Goal: Task Accomplishment & Management: Use online tool/utility

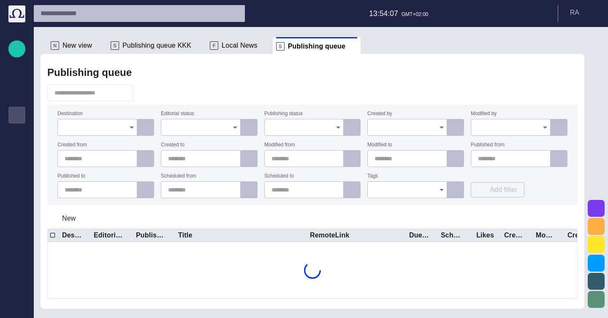
scroll to position [11, 0]
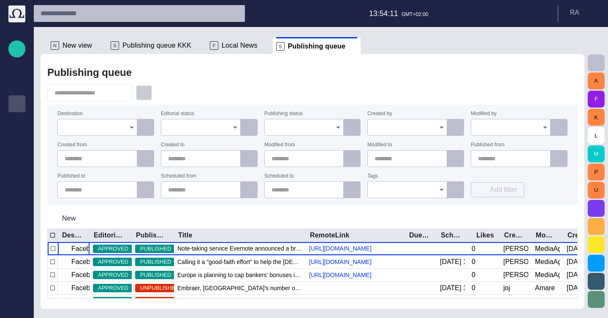
click at [136, 95] on button "button" at bounding box center [144, 92] width 16 height 15
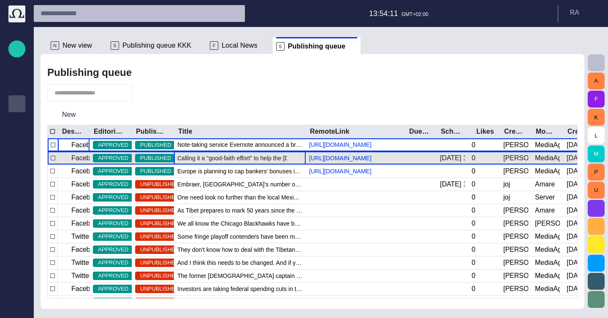
click at [226, 161] on span "Calling it a "good-faith effort" to help the [DEMOGRAPHIC_DATA] people, [DEMOGR…" at bounding box center [239, 158] width 125 height 8
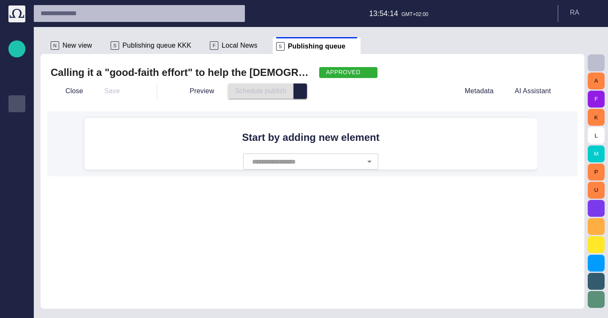
click at [293, 87] on button "select publish option" at bounding box center [300, 91] width 14 height 15
click at [233, 48] on span "Local News" at bounding box center [240, 45] width 36 height 8
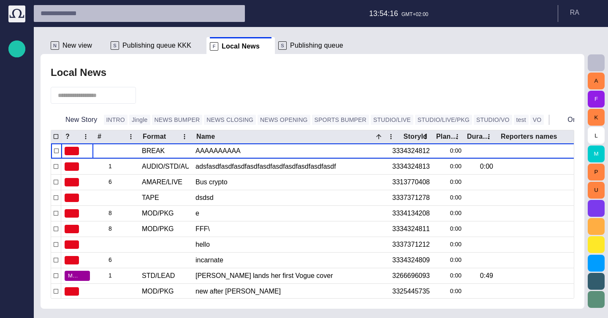
click at [290, 46] on span "Publishing queue" at bounding box center [316, 45] width 53 height 8
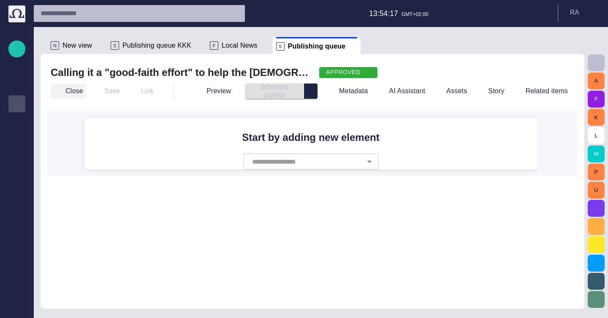
click at [70, 92] on button "Close" at bounding box center [68, 91] width 35 height 15
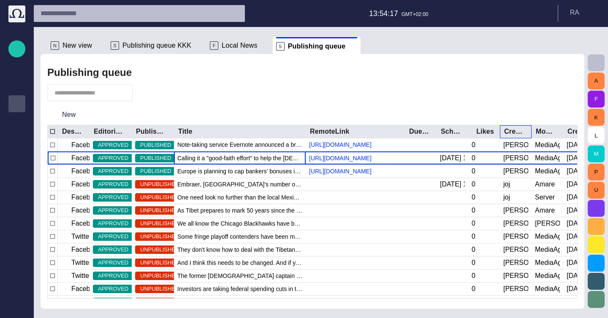
click at [516, 135] on div "Created by" at bounding box center [514, 131] width 21 height 8
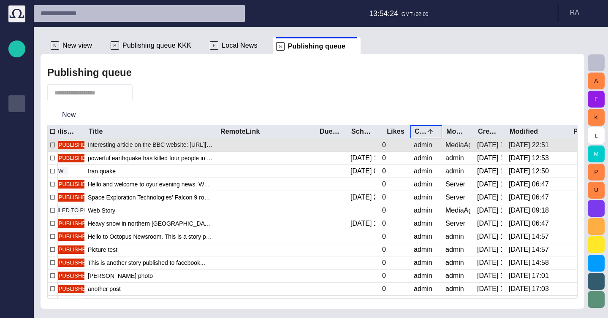
scroll to position [0, 96]
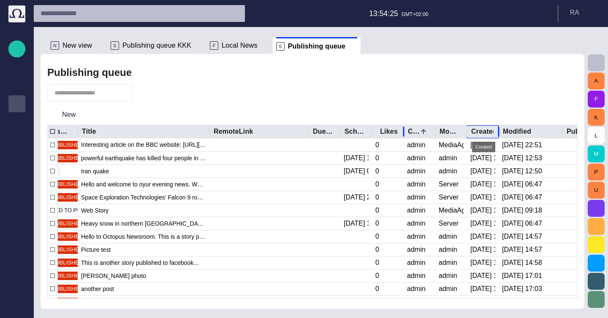
click at [487, 130] on div "Created" at bounding box center [483, 131] width 24 height 8
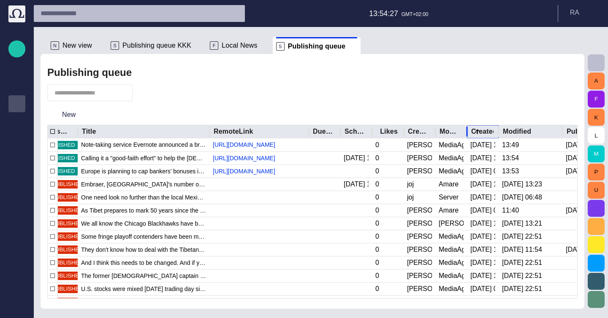
click at [478, 131] on icon "Sort" at bounding box center [477, 131] width 5 height 5
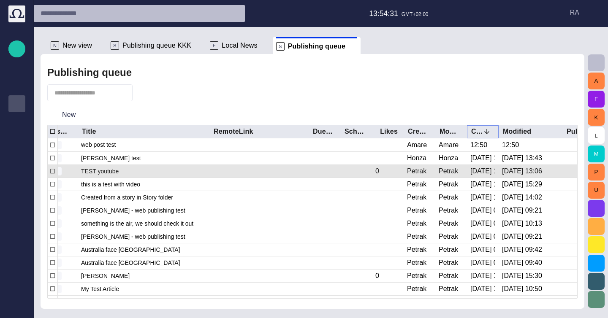
scroll to position [0, 0]
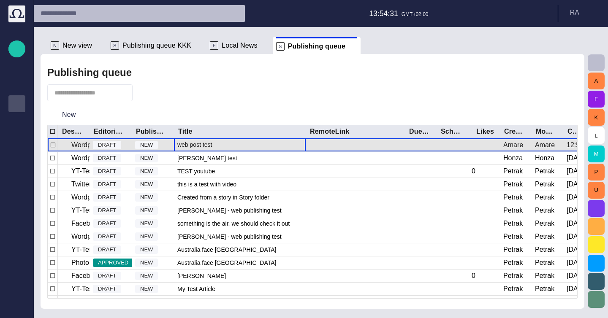
click at [200, 143] on span "web post test" at bounding box center [194, 145] width 35 height 8
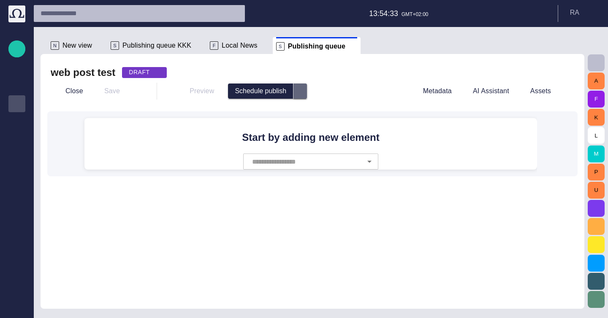
click at [297, 89] on span "select publish option" at bounding box center [300, 91] width 7 height 7
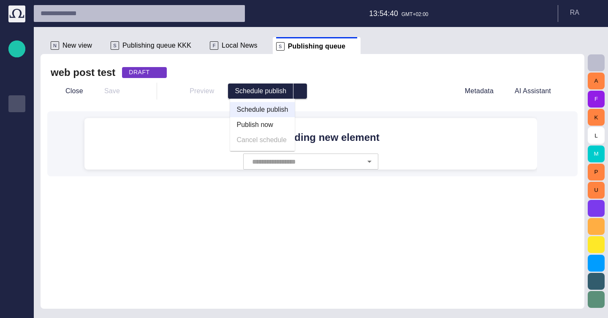
click at [287, 103] on li "Schedule publish" at bounding box center [262, 109] width 65 height 15
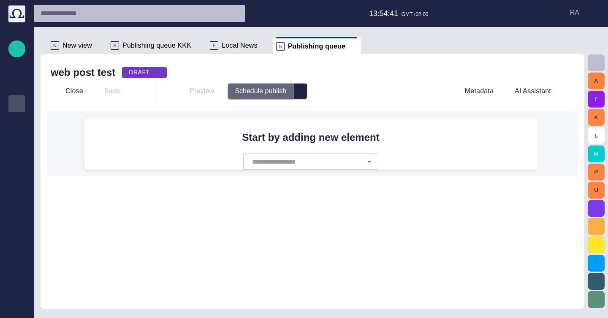
click at [265, 93] on button "Schedule publish" at bounding box center [260, 91] width 65 height 15
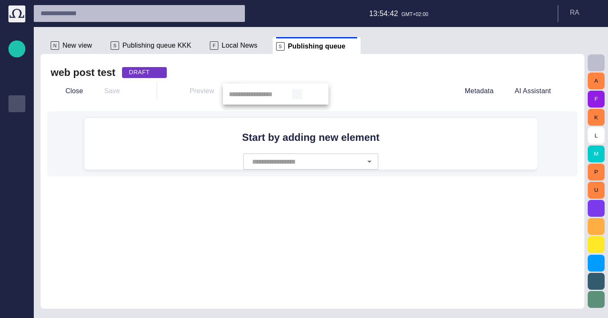
click at [300, 90] on button "button" at bounding box center [297, 94] width 10 height 10
click at [305, 81] on div at bounding box center [304, 159] width 608 height 318
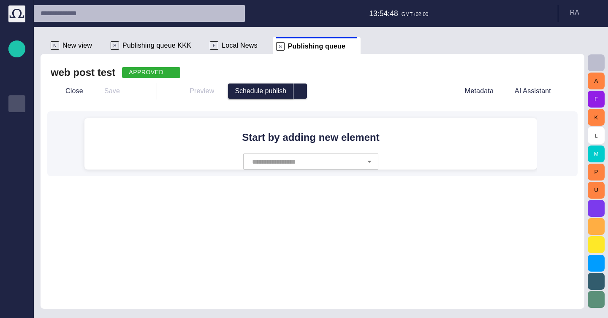
click at [259, 93] on button "Schedule publish" at bounding box center [260, 91] width 65 height 15
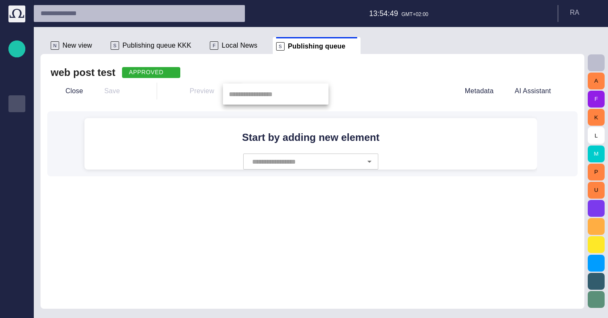
click at [269, 83] on div at bounding box center [304, 159] width 608 height 318
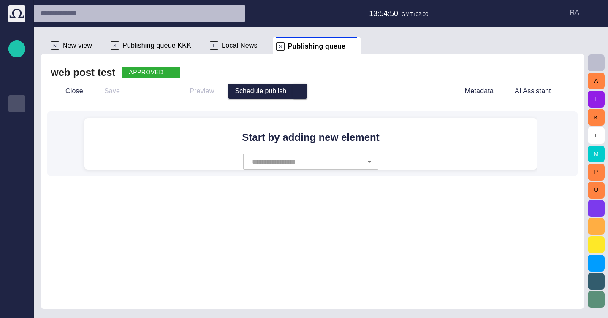
click at [297, 90] on span "select publish option" at bounding box center [300, 91] width 7 height 7
click at [275, 107] on li "Schedule publish" at bounding box center [262, 109] width 65 height 15
click at [295, 95] on button "select publish option" at bounding box center [300, 91] width 14 height 15
click at [267, 124] on li "Publish now" at bounding box center [262, 124] width 65 height 15
click at [259, 100] on div "Close Save Preview Publish now Metadata AI Assistant" at bounding box center [312, 91] width 523 height 20
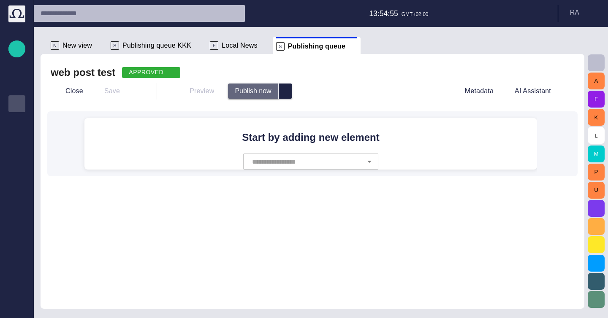
click at [258, 94] on button "Publish now" at bounding box center [253, 91] width 50 height 15
click at [46, 92] on div "web post test APPROVED Close Save Preview Schedule publish Metadata AI Assistan…" at bounding box center [313, 181] width 544 height 255
click at [54, 92] on span "button" at bounding box center [58, 91] width 8 height 8
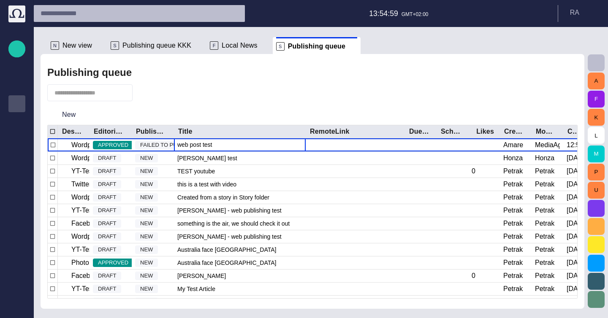
click at [180, 103] on div "Publishing queue New Destination Editorial status Publishing status Title Remot…" at bounding box center [313, 181] width 544 height 255
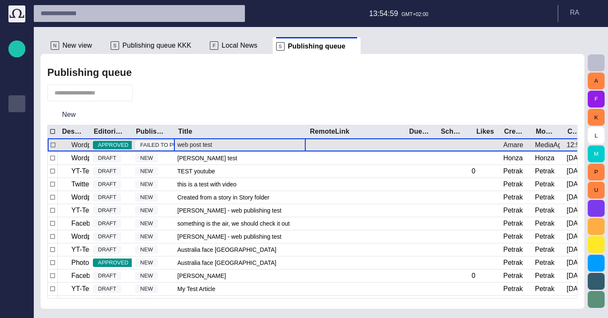
click at [193, 147] on span "web post test" at bounding box center [194, 145] width 35 height 8
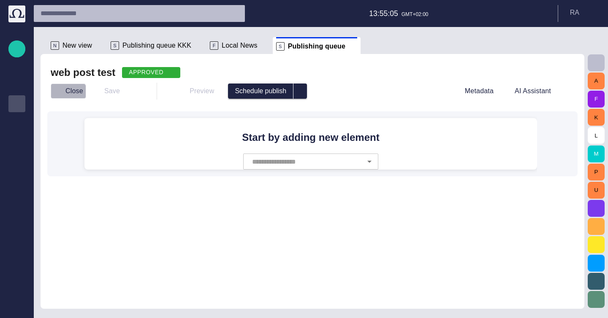
click at [65, 98] on button "Close" at bounding box center [68, 91] width 35 height 15
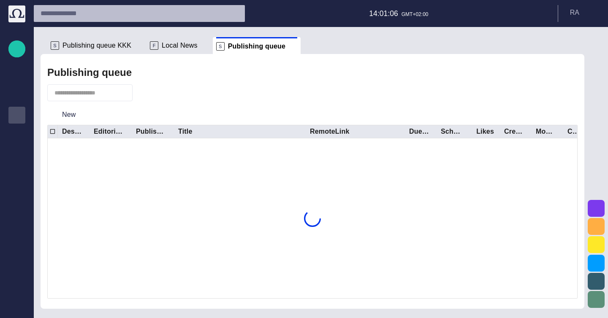
scroll to position [11, 0]
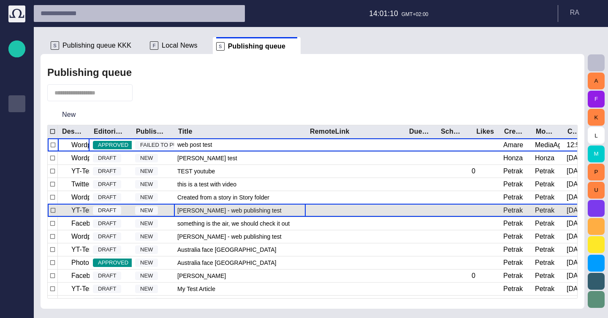
click at [177, 206] on span "[PERSON_NAME] - web publishing test" at bounding box center [229, 210] width 104 height 8
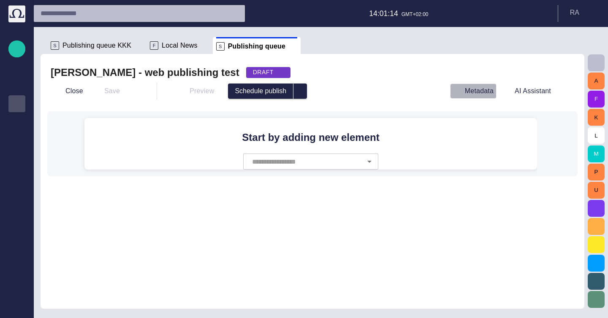
click at [490, 86] on button "Metadata" at bounding box center [473, 91] width 46 height 15
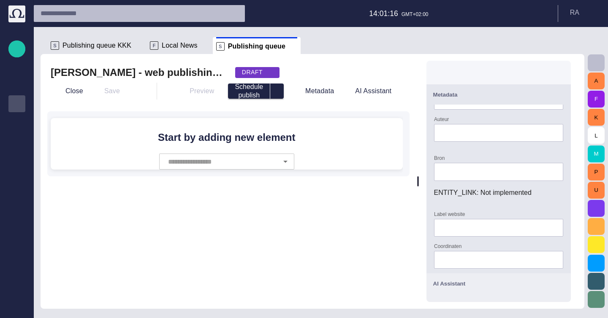
scroll to position [0, 0]
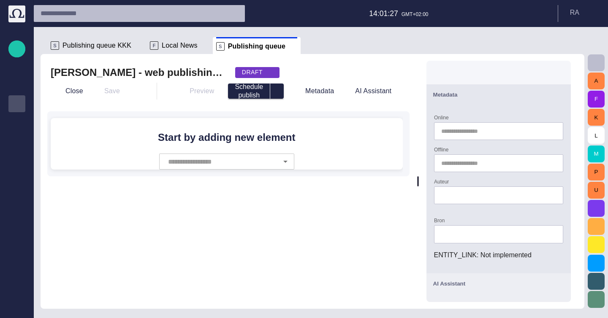
click at [560, 103] on button "Metadata" at bounding box center [498, 94] width 144 height 20
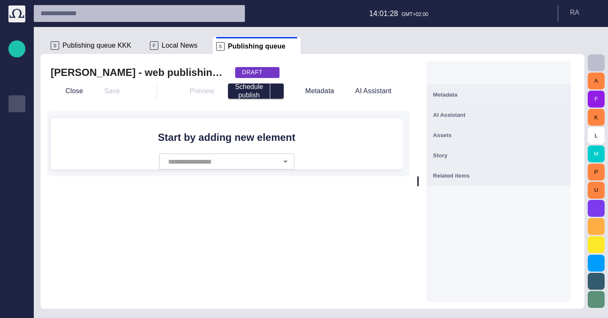
click at [526, 117] on div "AI Assistant" at bounding box center [498, 115] width 131 height 10
click at [529, 89] on button "Metadata" at bounding box center [498, 94] width 144 height 20
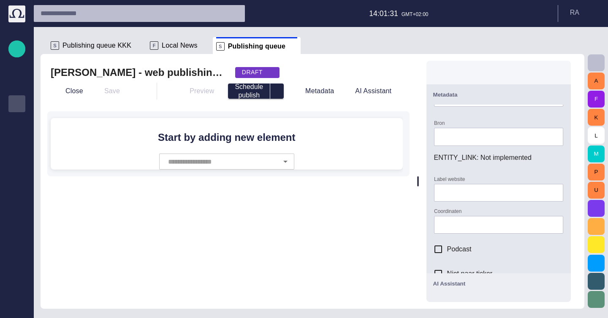
scroll to position [145, 0]
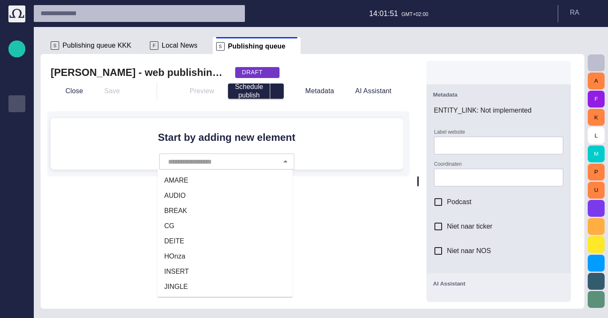
click at [276, 159] on div "​" at bounding box center [226, 162] width 135 height 16
click at [251, 184] on li "AMARE" at bounding box center [224, 180] width 135 height 15
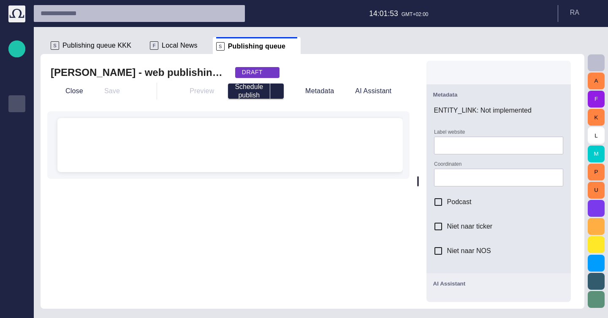
click at [194, 124] on div "﻿ ﻿ ﻿" at bounding box center [230, 145] width 332 height 54
click at [56, 145] on span "button" at bounding box center [57, 140] width 10 height 16
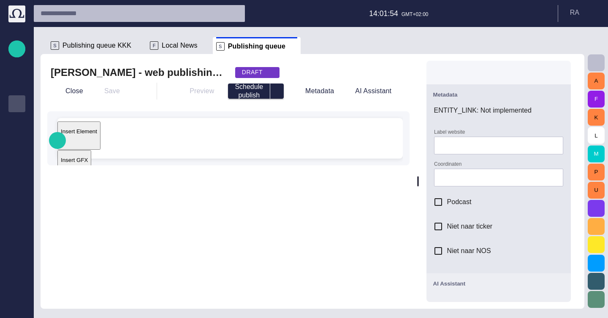
click at [97, 135] on p "Insert Element" at bounding box center [79, 131] width 36 height 6
click at [96, 168] on span "AUDIO" at bounding box center [85, 171] width 22 height 7
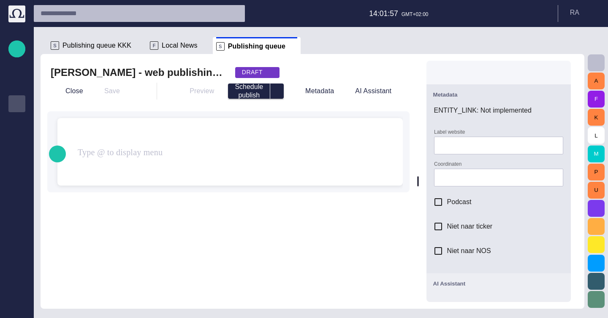
scroll to position [0, 0]
click at [192, 168] on div "﻿ ﻿ ﻿ ﻿ ﻿ ﻿" at bounding box center [230, 152] width 332 height 68
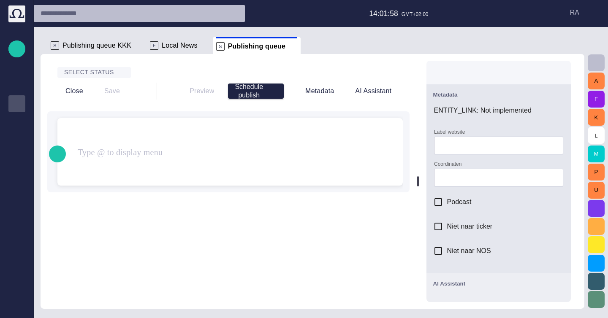
click at [192, 168] on div "﻿ ﻿ ﻿ ﻿ ﻿ ﻿" at bounding box center [230, 152] width 332 height 68
